Goal: Task Accomplishment & Management: Manage account settings

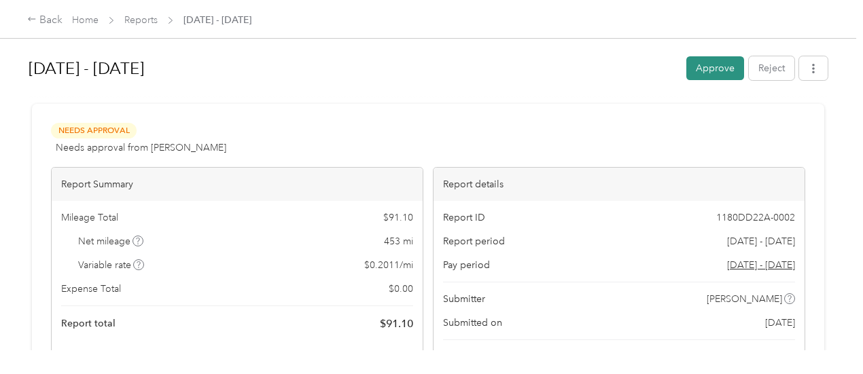
click at [709, 74] on button "Approve" at bounding box center [715, 68] width 58 height 24
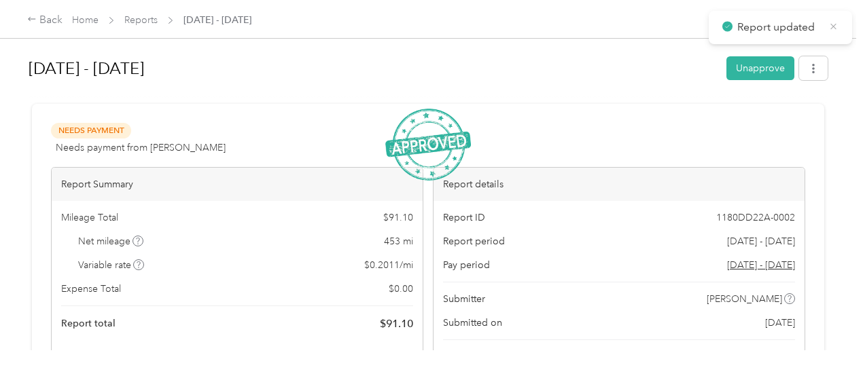
click at [834, 26] on icon at bounding box center [833, 26] width 6 height 6
click at [143, 21] on link "Reports" at bounding box center [140, 20] width 33 height 12
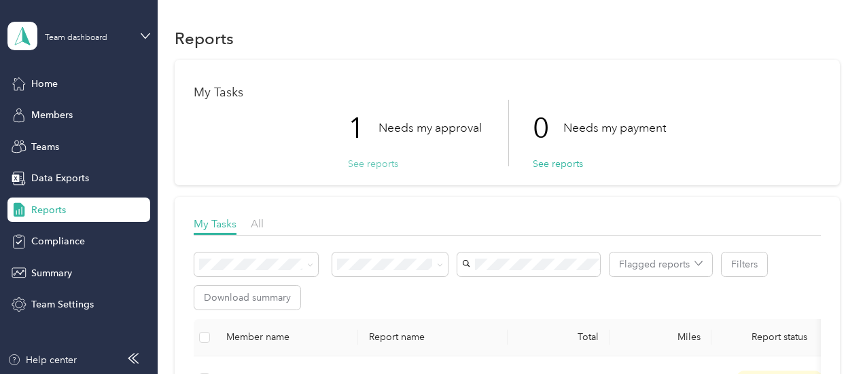
click at [349, 160] on button "See reports" at bounding box center [373, 164] width 50 height 14
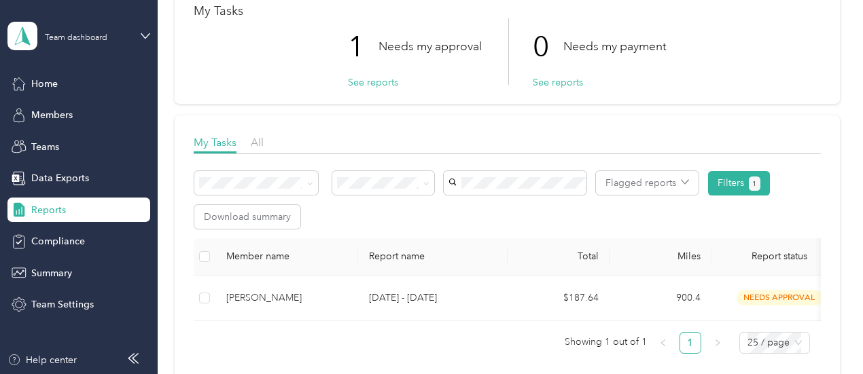
scroll to position [82, 0]
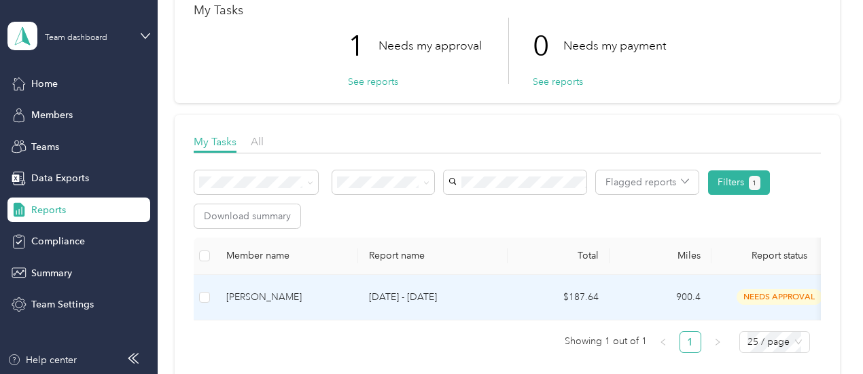
click at [769, 302] on span "needs approval" at bounding box center [780, 297] width 86 height 16
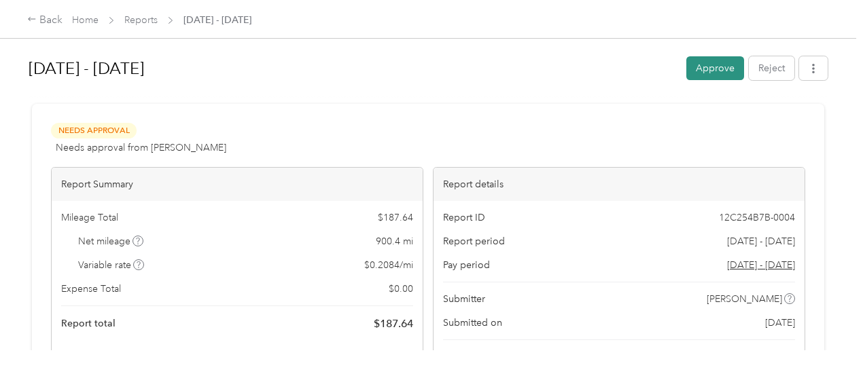
click at [715, 67] on button "Approve" at bounding box center [715, 68] width 58 height 24
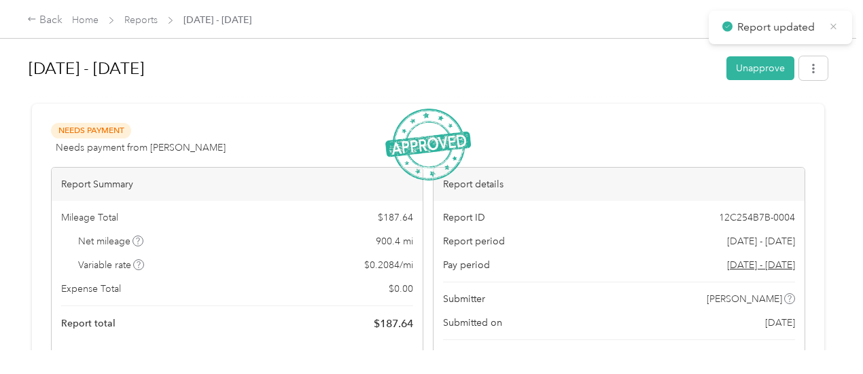
click at [836, 29] on icon at bounding box center [833, 26] width 6 height 6
